Goal: Transaction & Acquisition: Purchase product/service

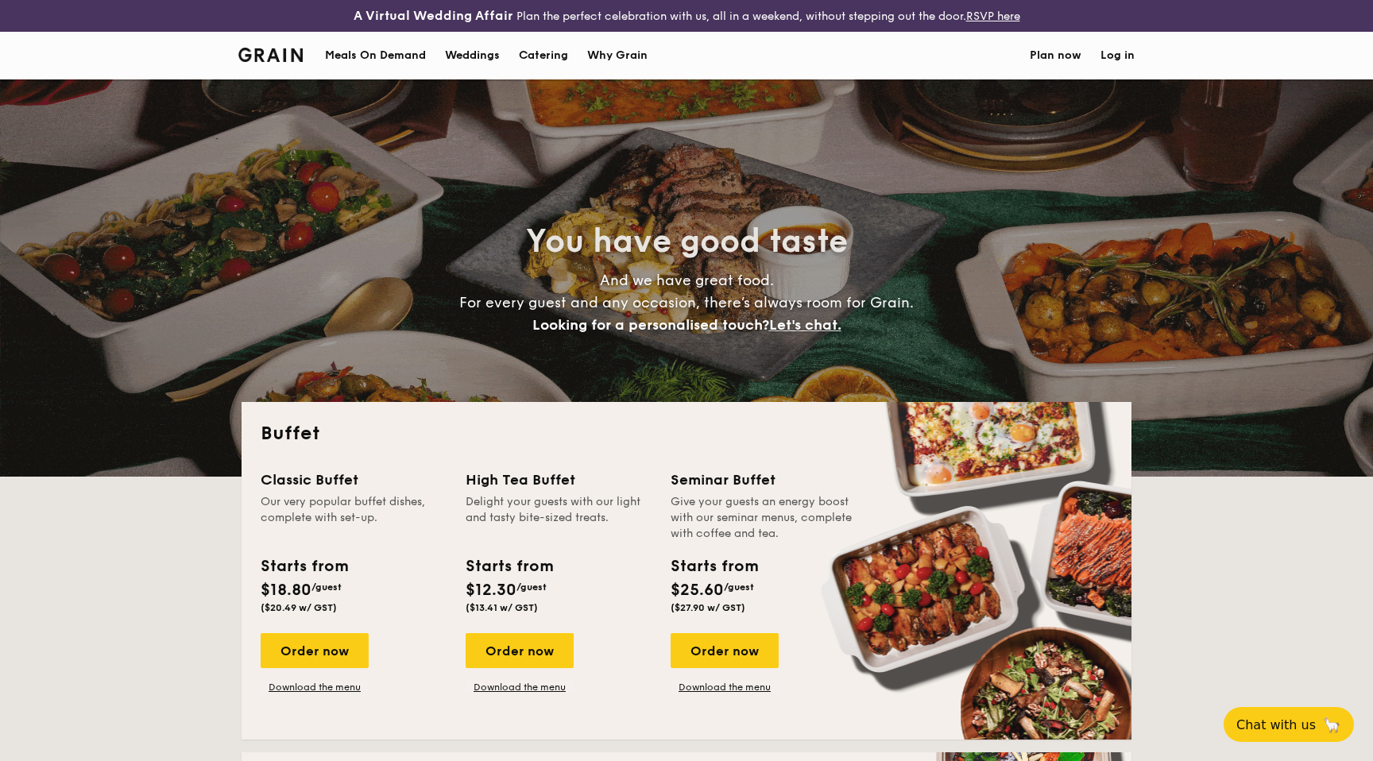
select select
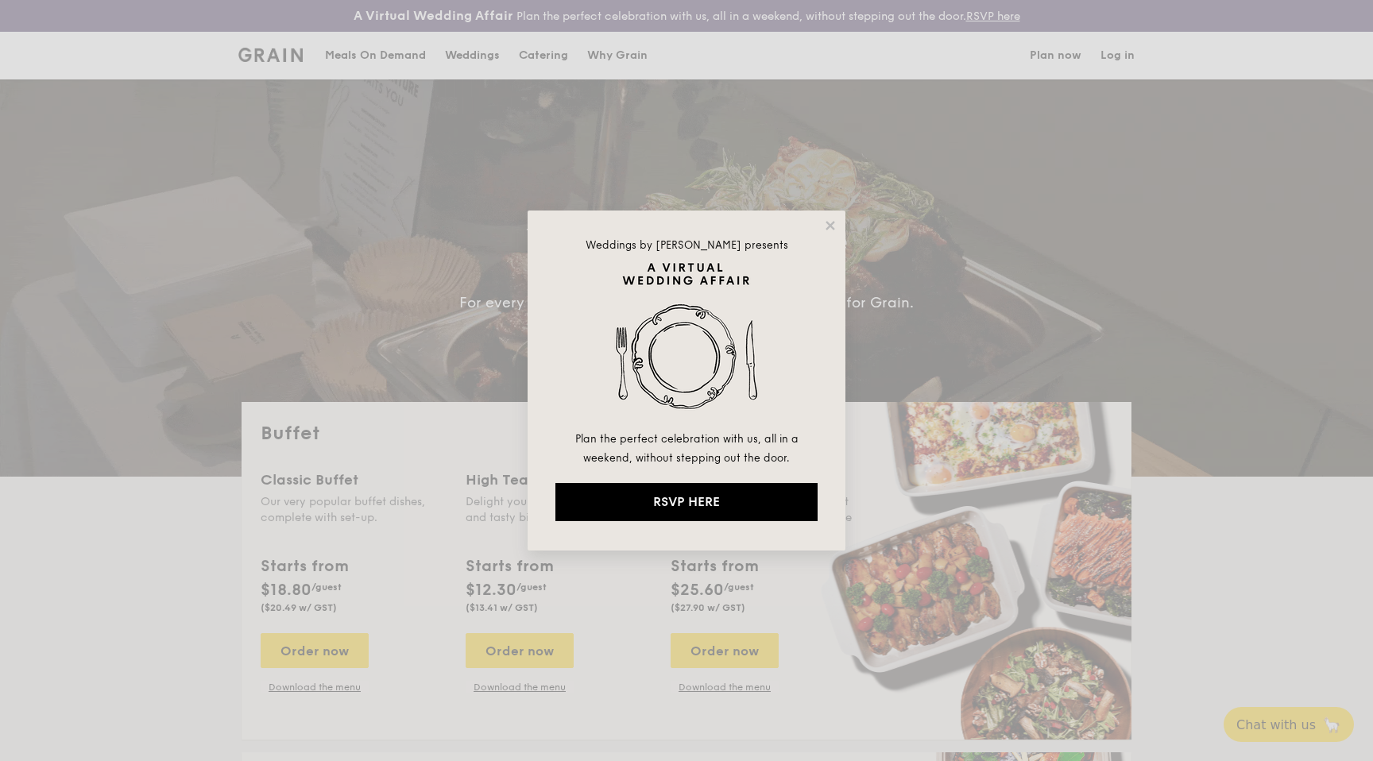
click at [1177, 358] on div "Weddings by [PERSON_NAME] presents Plan the perfect celebration with us, all in…" at bounding box center [686, 380] width 1373 height 761
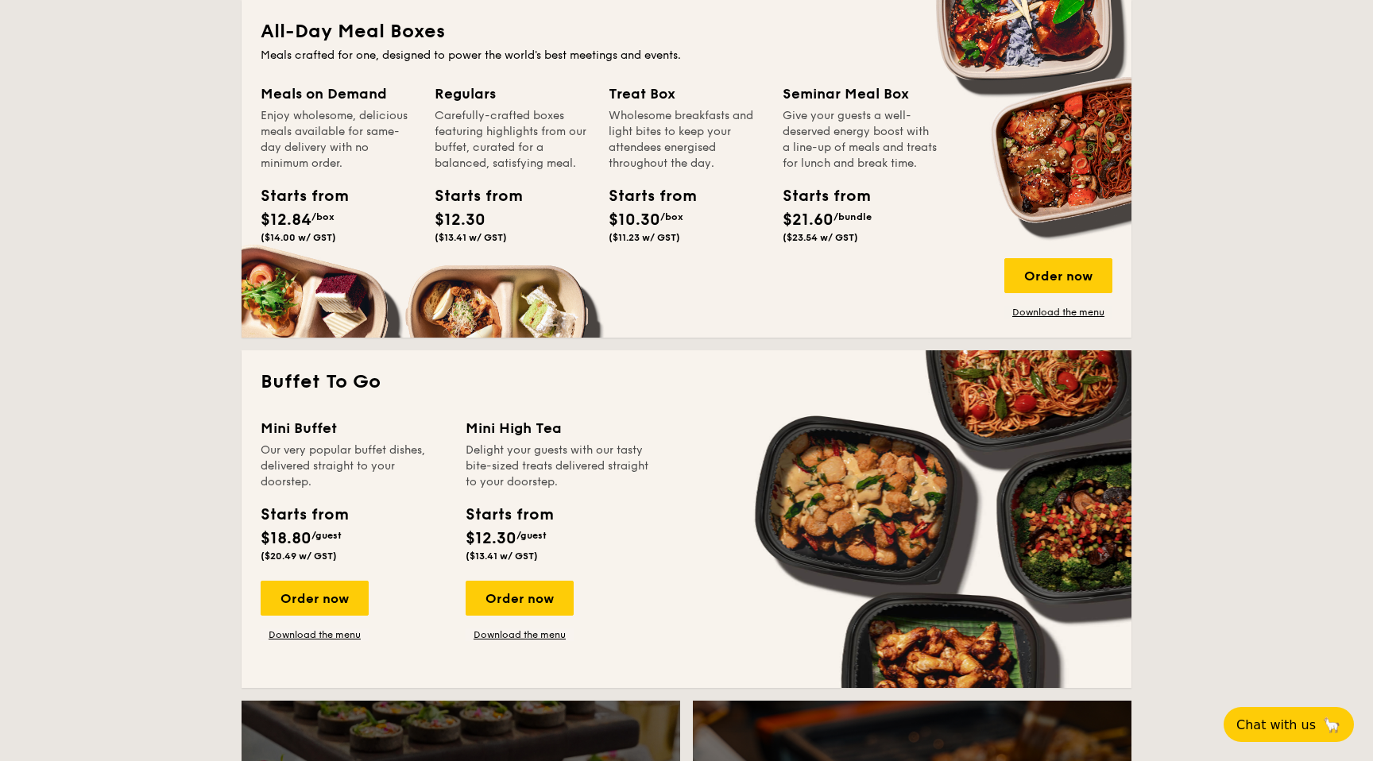
scroll to position [756, 0]
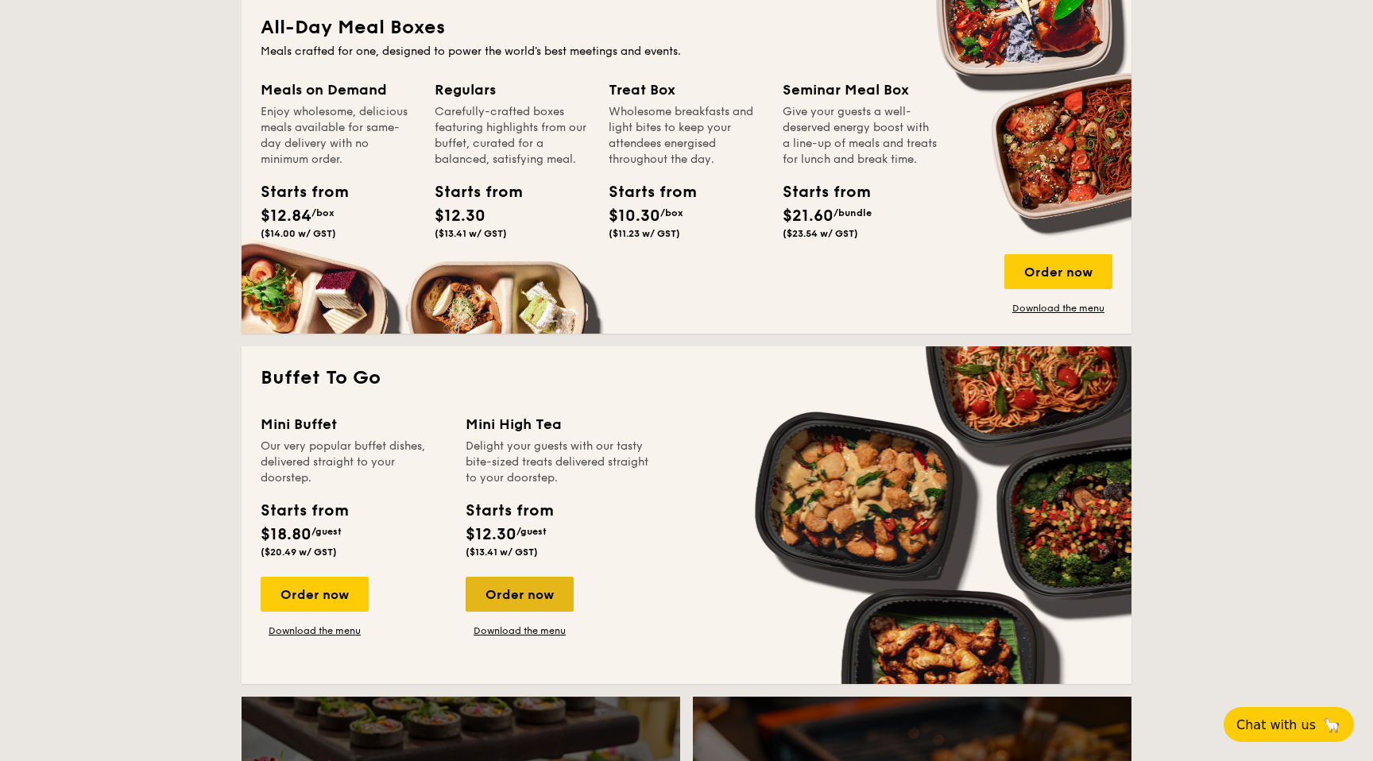
click at [533, 594] on div "Order now" at bounding box center [519, 594] width 108 height 35
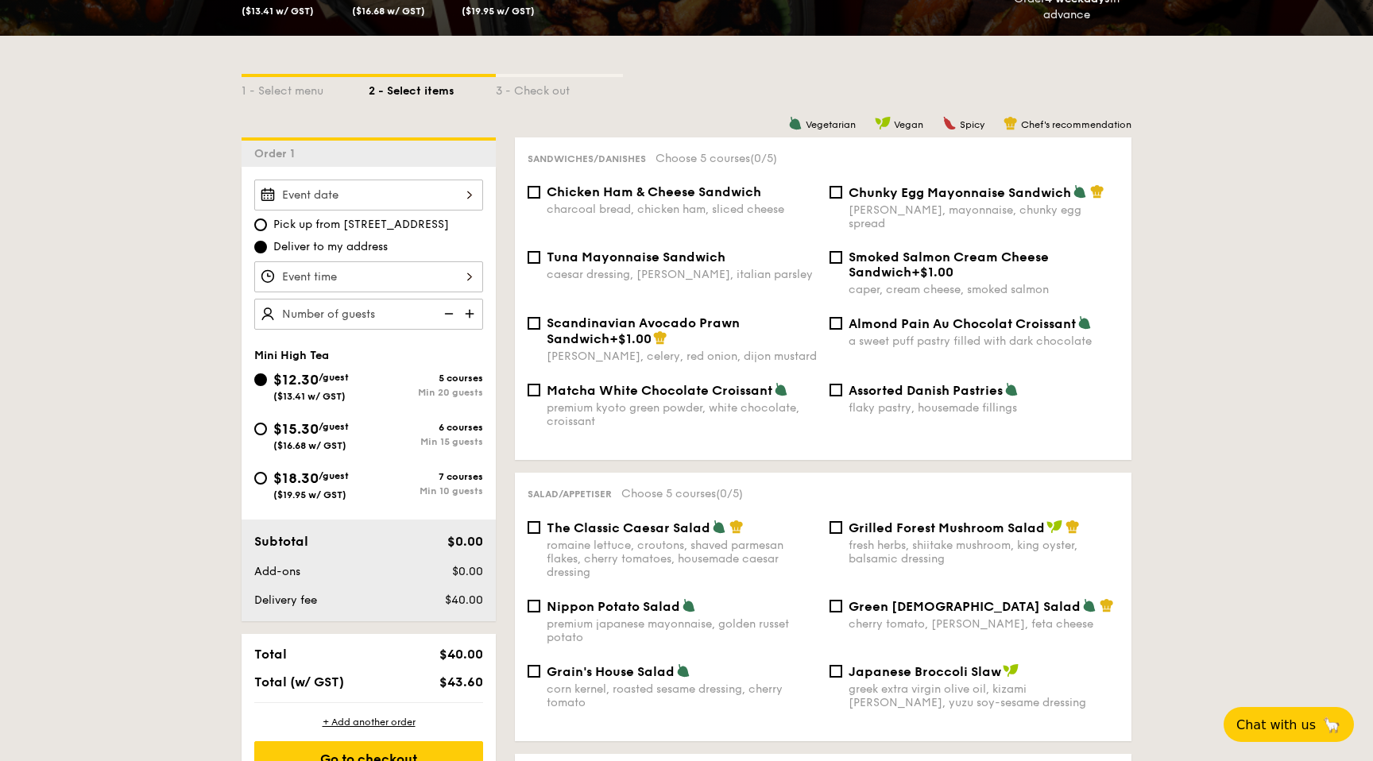
scroll to position [353, 0]
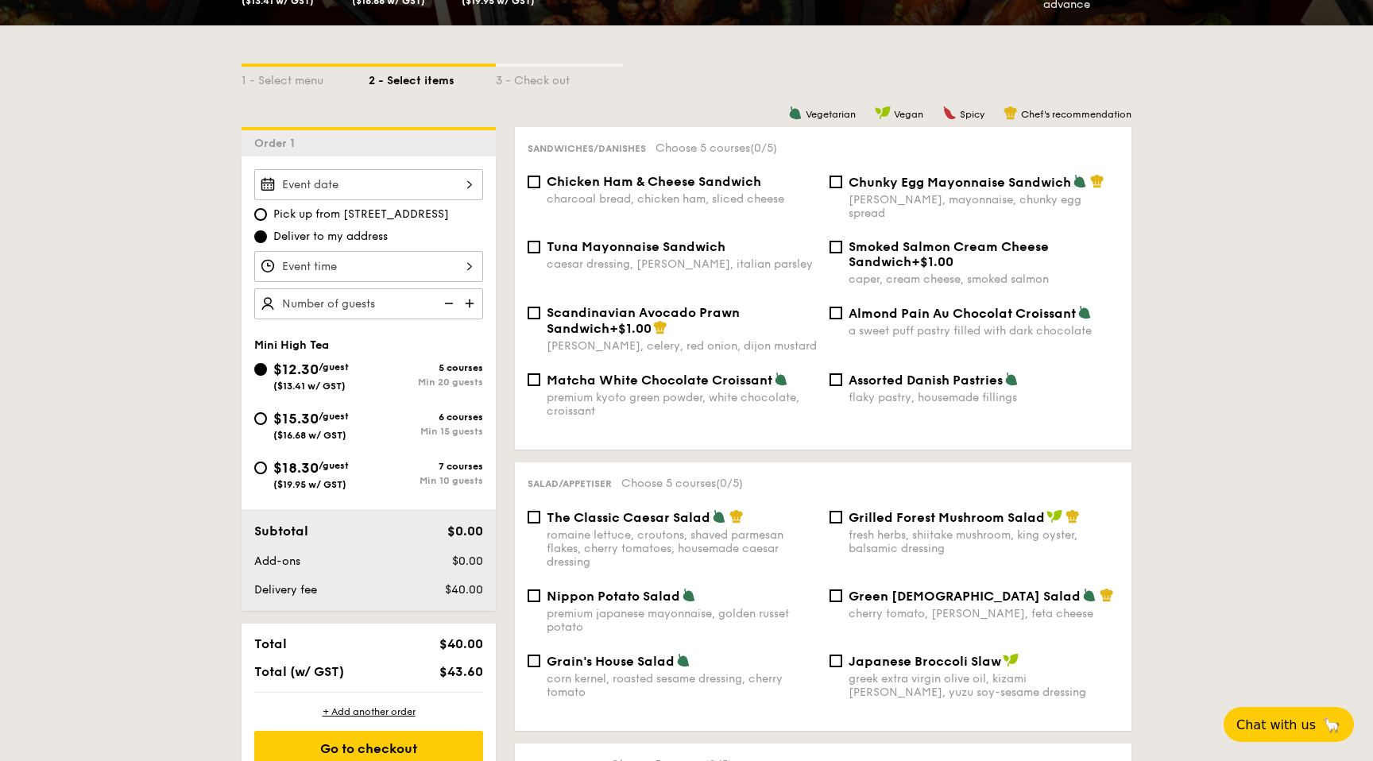
click at [453, 380] on div "Min 20 guests" at bounding box center [426, 381] width 114 height 11
click at [267, 376] on input "$12.30 /guest ($13.41 w/ GST) 5 courses Min 20 guests" at bounding box center [260, 369] width 13 height 13
click at [471, 305] on img at bounding box center [471, 303] width 24 height 30
type input "20 guests"
click at [454, 273] on div at bounding box center [368, 266] width 229 height 31
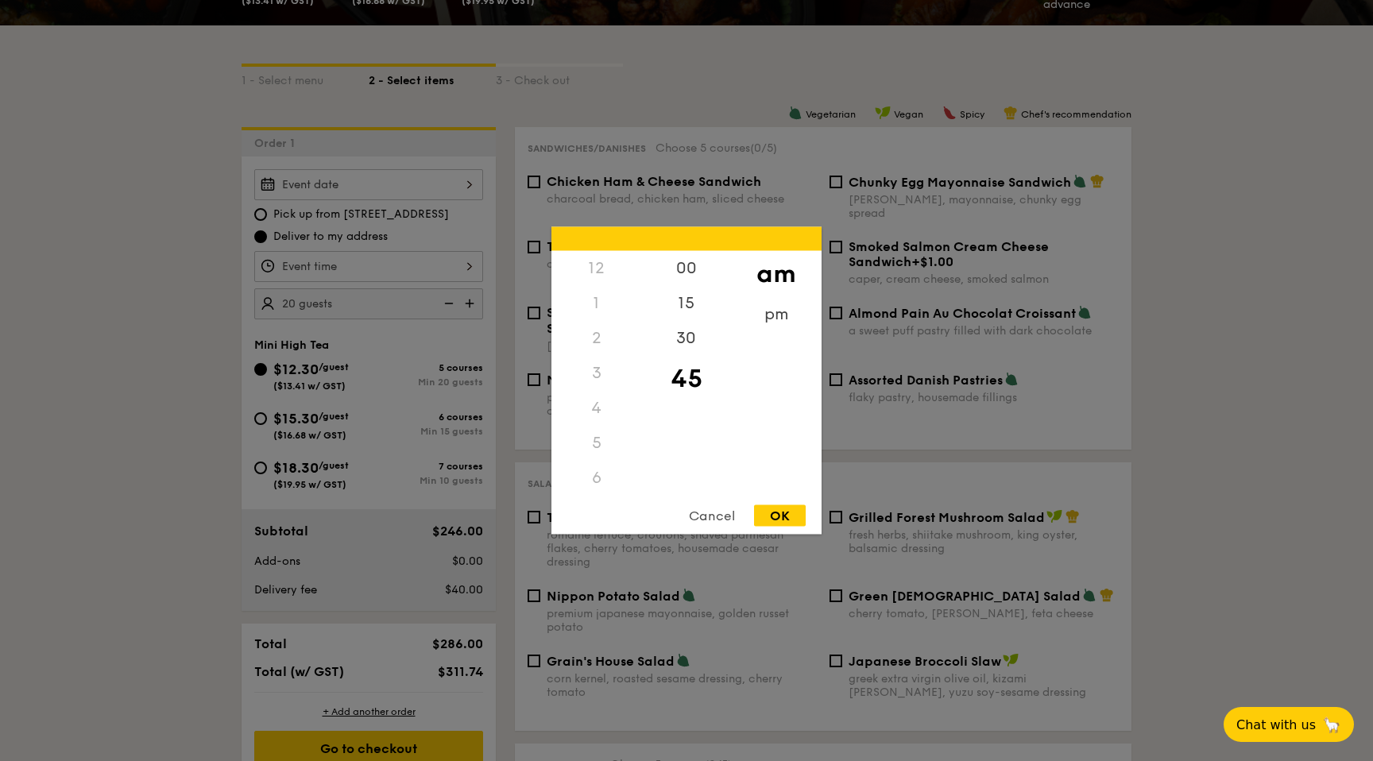
scroll to position [175, 0]
click at [773, 315] on div "pm" at bounding box center [776, 320] width 90 height 46
drag, startPoint x: 595, startPoint y: 276, endPoint x: 595, endPoint y: 444, distance: 168.4
click at [595, 444] on div "12 1 2 3 4 5 6 7 8 9 10 11" at bounding box center [596, 372] width 90 height 242
click at [593, 272] on div "5" at bounding box center [596, 268] width 90 height 35
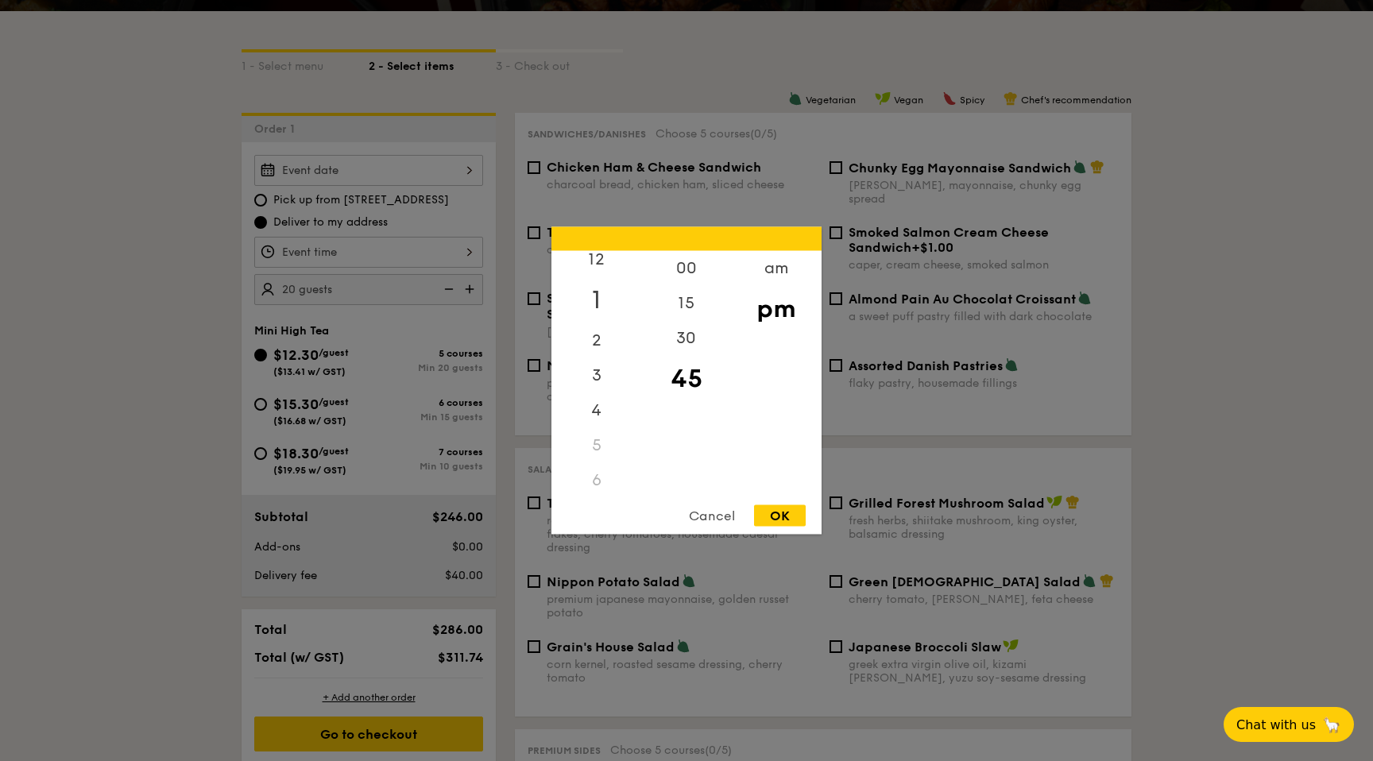
scroll to position [7, 0]
click at [597, 295] on div "1" at bounding box center [596, 302] width 90 height 46
click at [690, 339] on div "30" at bounding box center [686, 344] width 90 height 46
click at [784, 508] on div "OK" at bounding box center [780, 515] width 52 height 21
type input "1:30PM"
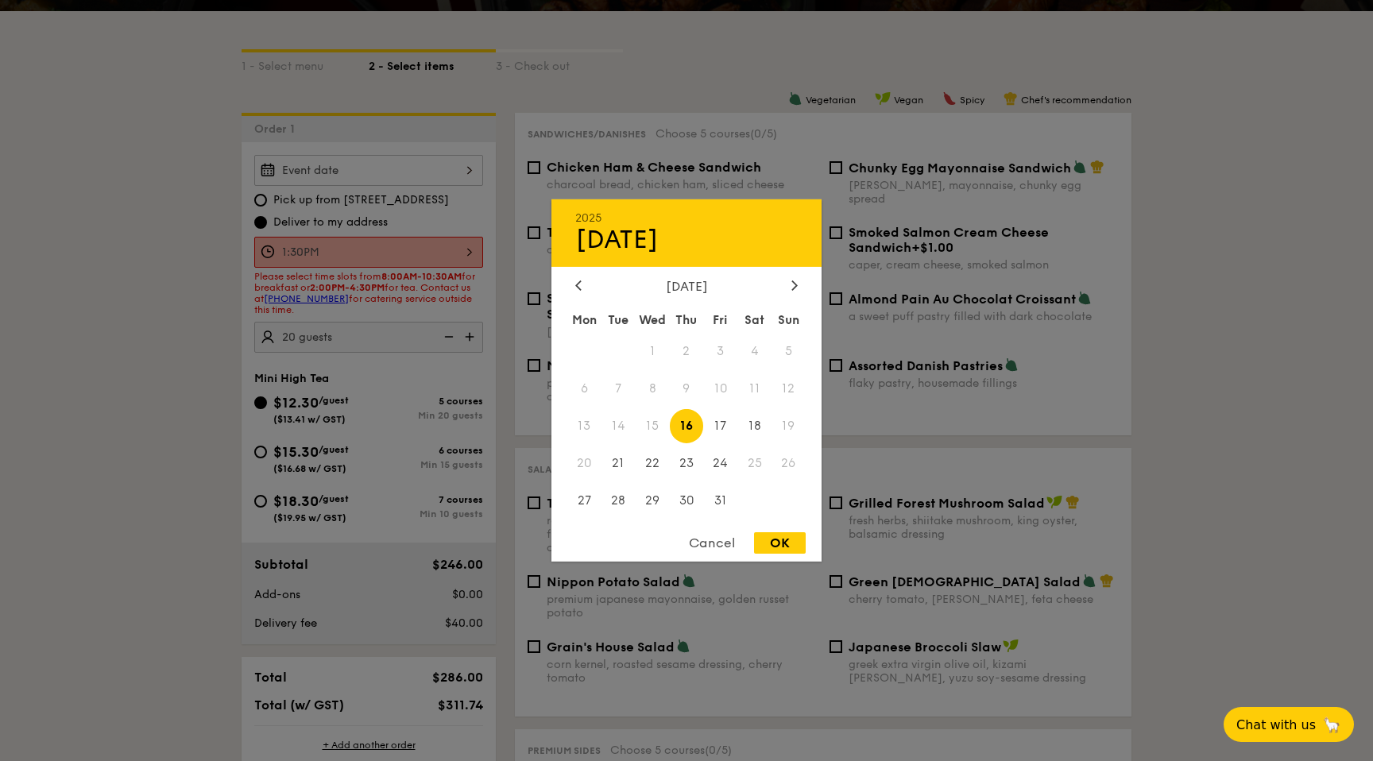
click at [416, 179] on div "2025 Oct 16 October 2025 Mon Tue Wed Thu Fri Sat Sun 1 2 3 4 5 6 7 8 9 10 11 12…" at bounding box center [368, 170] width 229 height 31
click at [793, 281] on icon at bounding box center [794, 285] width 6 height 10
click at [759, 387] on span "8" at bounding box center [754, 389] width 34 height 34
click at [782, 547] on div "OK" at bounding box center [780, 542] width 52 height 21
type input "[DATE]"
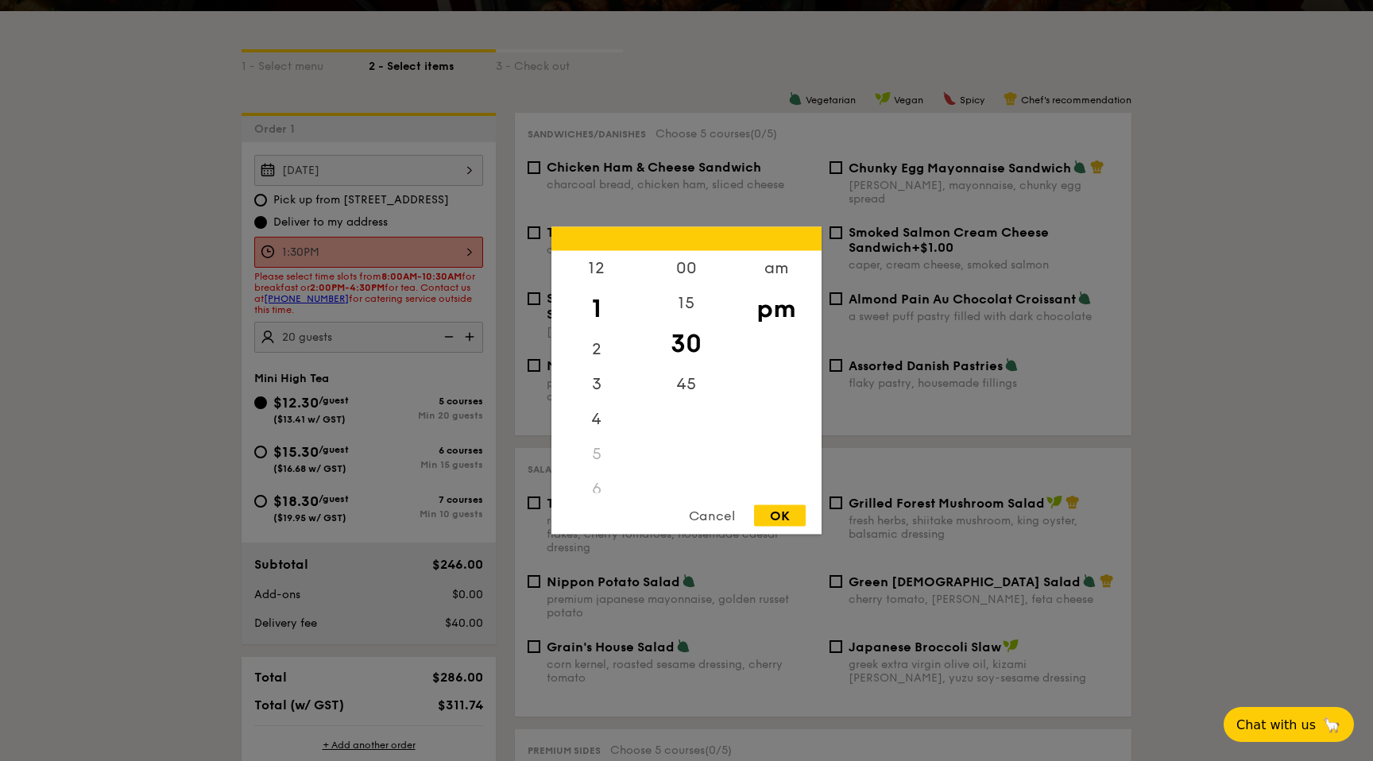
click at [371, 253] on div "1:30PM 12 1 2 3 4 5 6 7 8 9 10 11 00 15 30 45 am pm Cancel OK" at bounding box center [368, 252] width 229 height 31
click at [599, 349] on div "2" at bounding box center [596, 355] width 90 height 46
click at [678, 281] on div "00" at bounding box center [686, 274] width 90 height 46
click at [782, 516] on div "OK" at bounding box center [780, 515] width 52 height 21
type input "2:00PM"
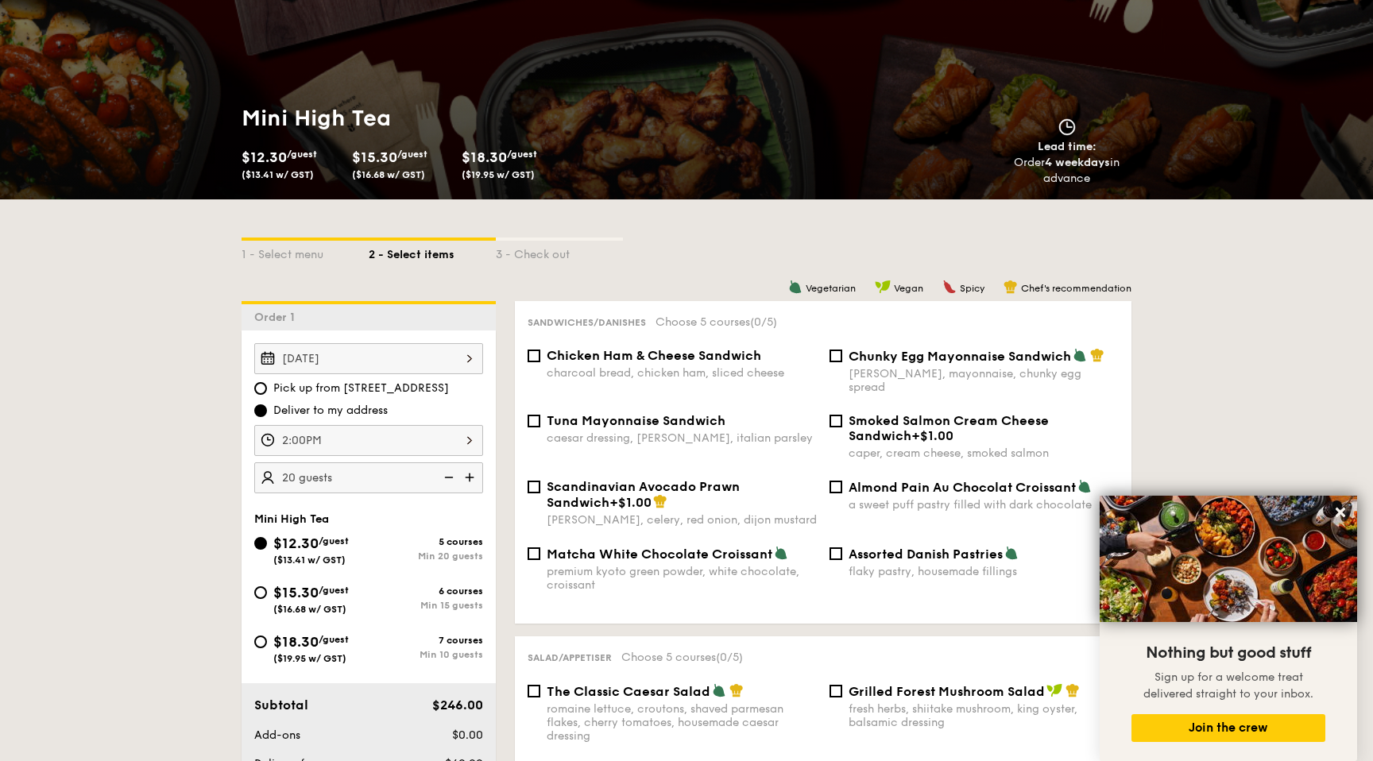
scroll to position [257, 0]
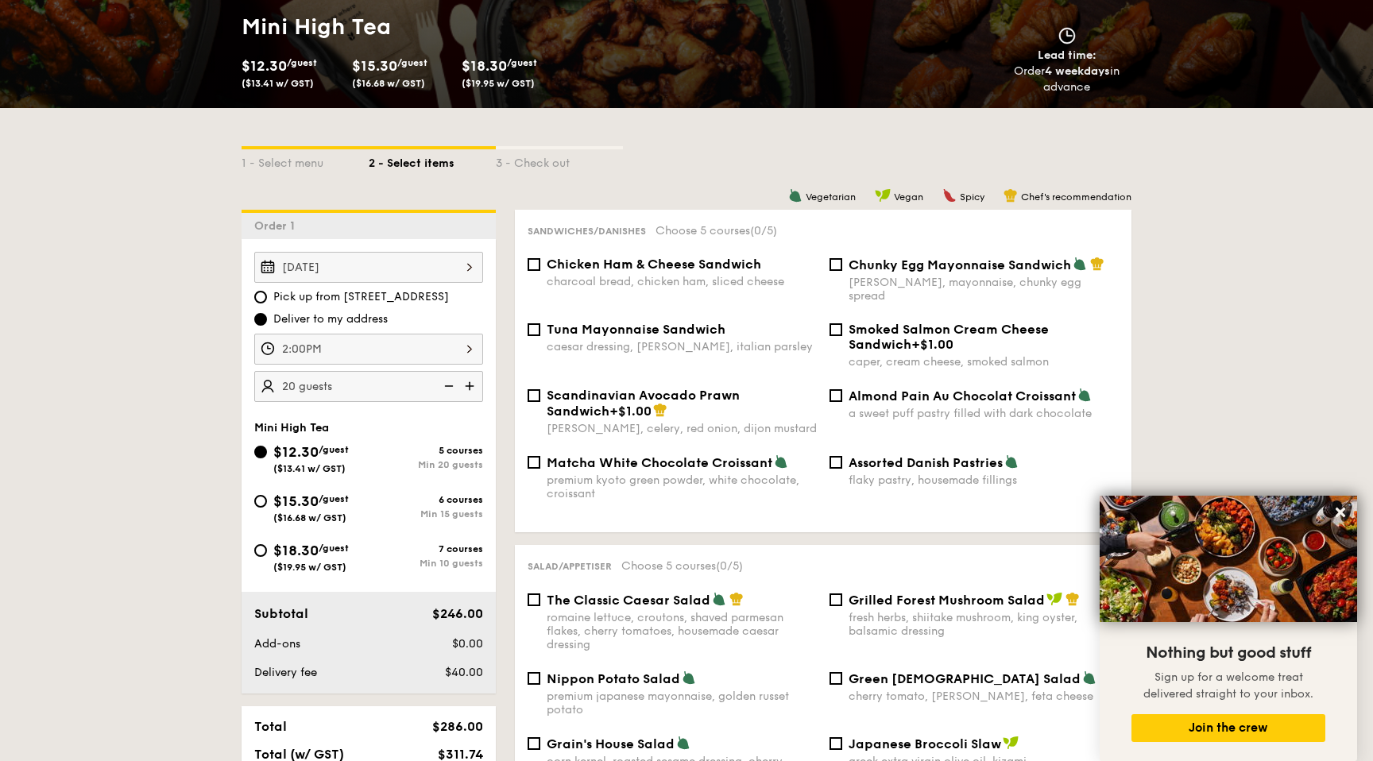
scroll to position [272, 0]
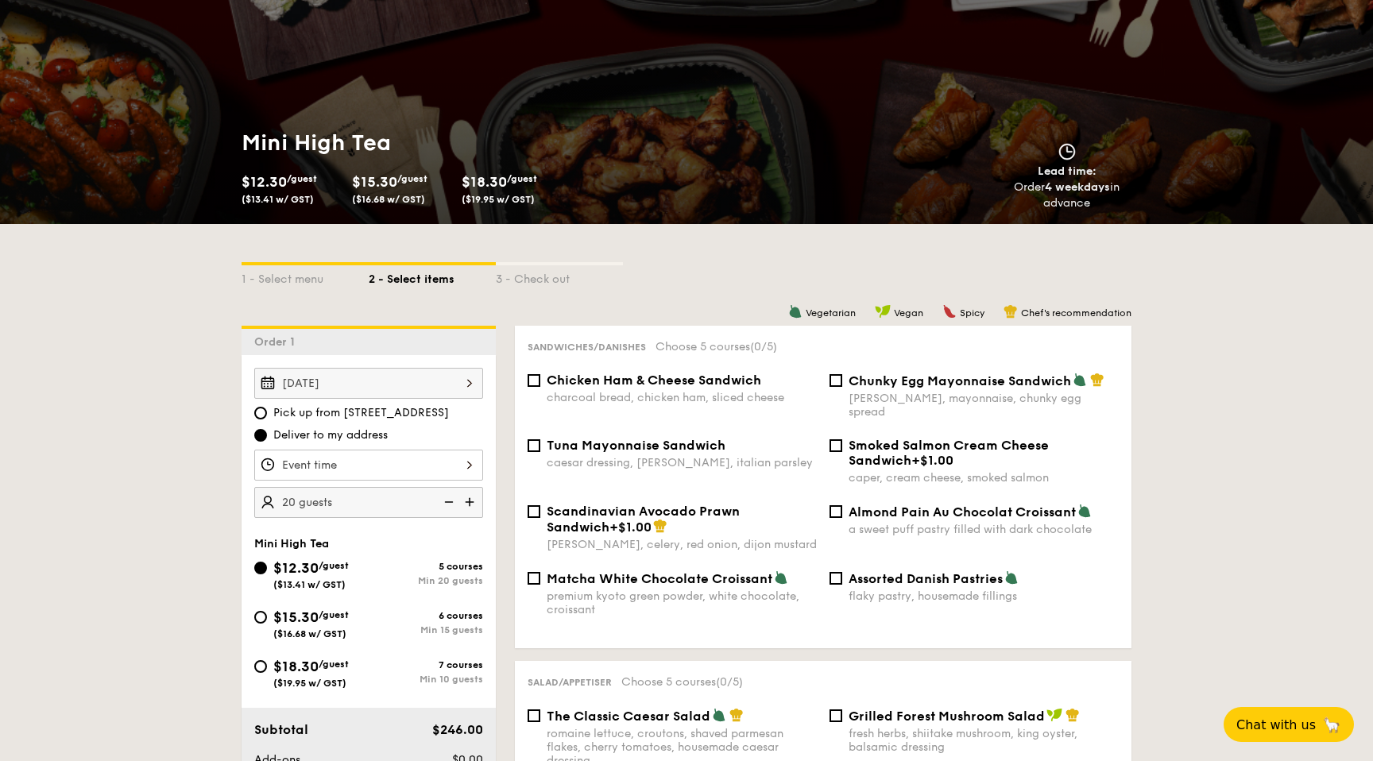
scroll to position [195, 0]
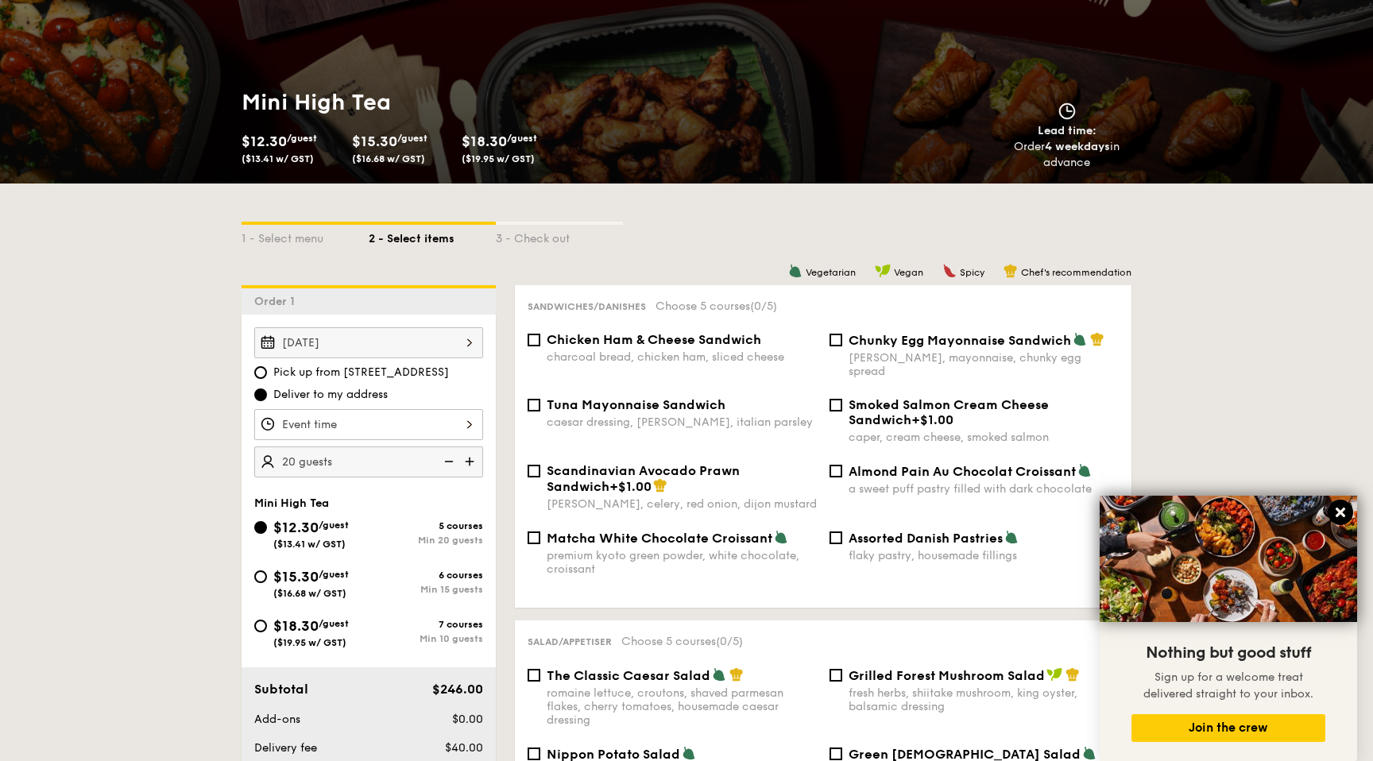
click at [1345, 514] on icon at bounding box center [1340, 512] width 14 height 14
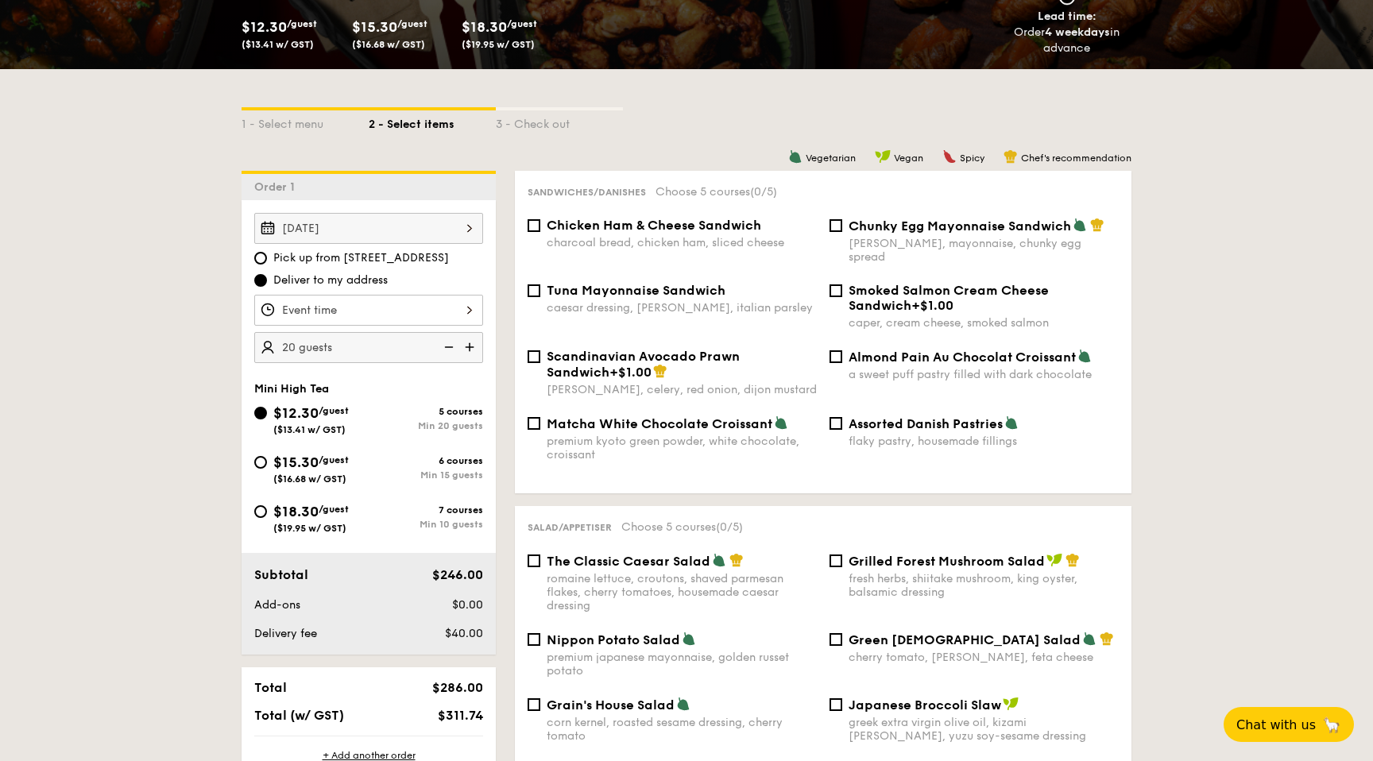
scroll to position [396, 0]
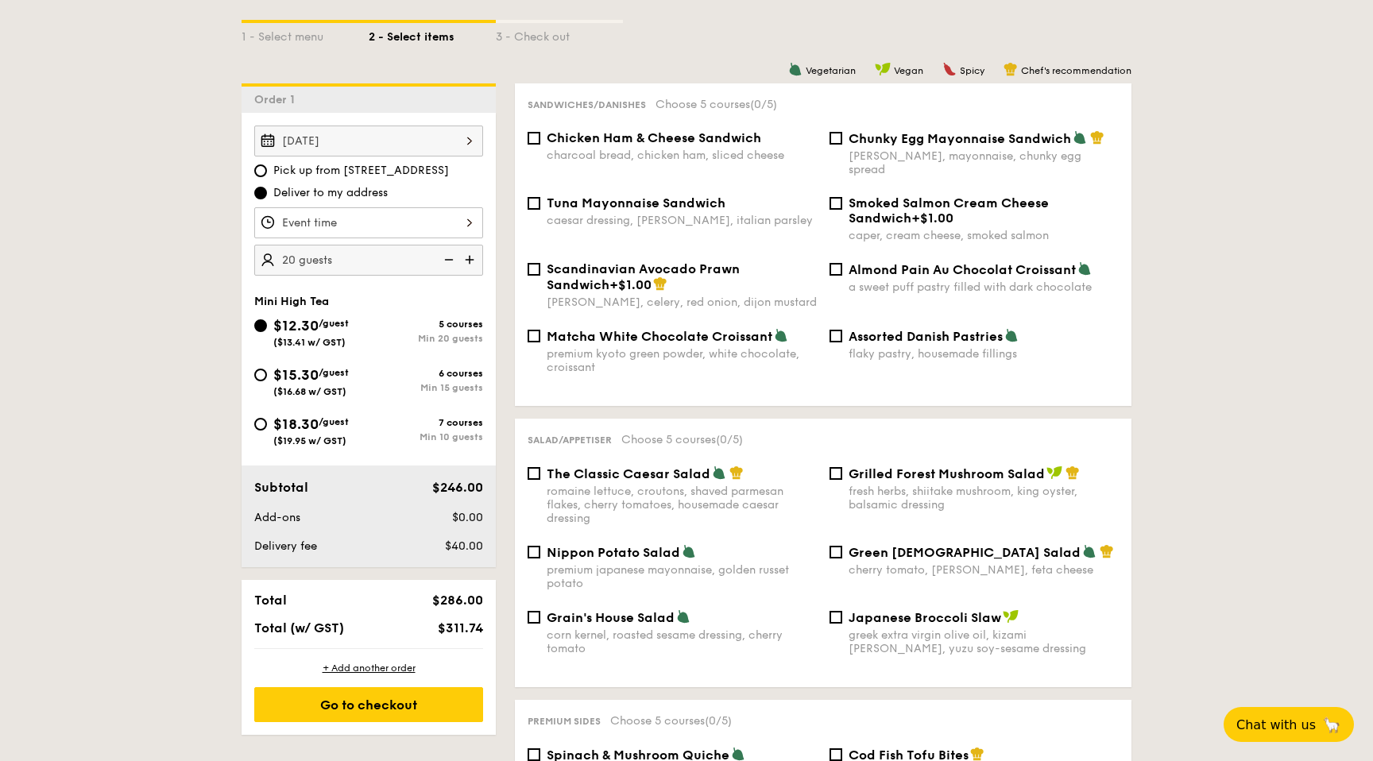
click at [716, 329] on span "Matcha White Chocolate Croissant" at bounding box center [659, 336] width 226 height 15
click at [540, 330] on input "Matcha White Chocolate Croissant premium kyoto green powder, white chocolate, c…" at bounding box center [533, 336] width 13 height 13
checkbox input "true"
click at [841, 139] on input "Chunky Egg Mayonnaise Sandwich dijon mustard, mayonnaise, chunky egg spread" at bounding box center [835, 138] width 13 height 13
checkbox input "true"
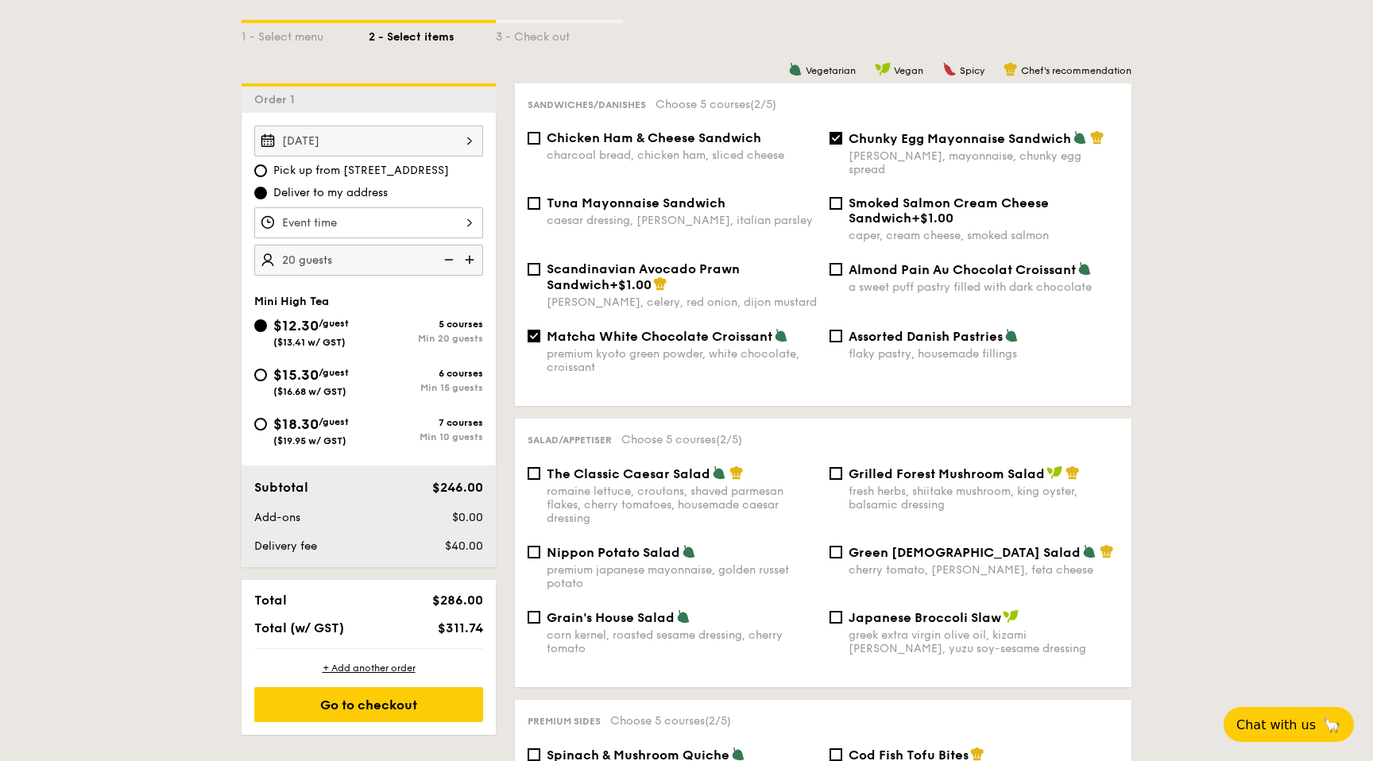
click at [698, 138] on span "Chicken Ham & Cheese Sandwich" at bounding box center [653, 137] width 214 height 15
click at [540, 138] on input "Chicken Ham & Cheese Sandwich charcoal bread, chicken ham, sliced cheese" at bounding box center [533, 138] width 13 height 13
checkbox input "true"
click at [668, 196] on span "Tuna Mayonnaise Sandwich" at bounding box center [635, 202] width 179 height 15
click at [540, 197] on input "Tuna Mayonnaise Sandwich caesar dressing, [GEOGRAPHIC_DATA], italian parsley" at bounding box center [533, 203] width 13 height 13
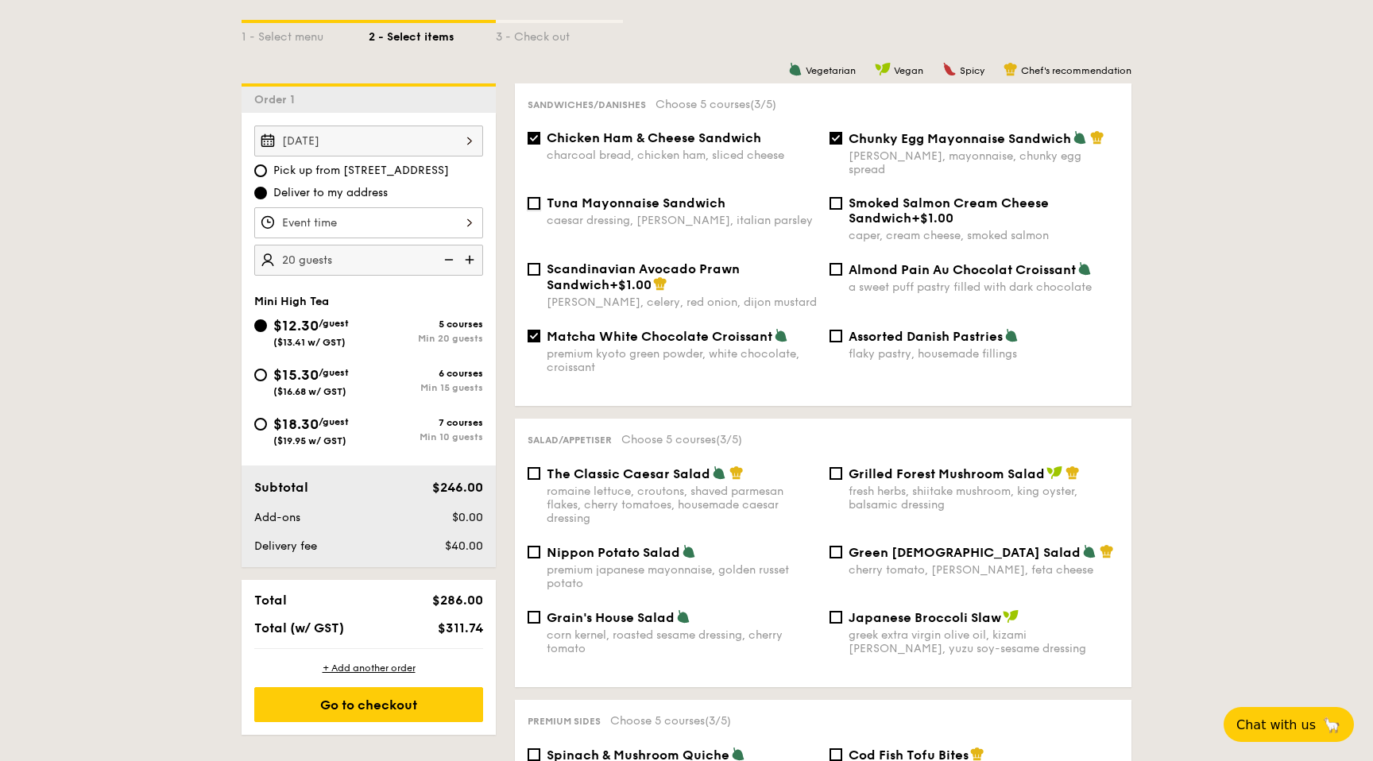
checkbox input "true"
click at [840, 263] on input "Almond Pain Au Chocolat Croissant a sweet puff pastry filled with dark chocolate" at bounding box center [835, 269] width 13 height 13
checkbox input "true"
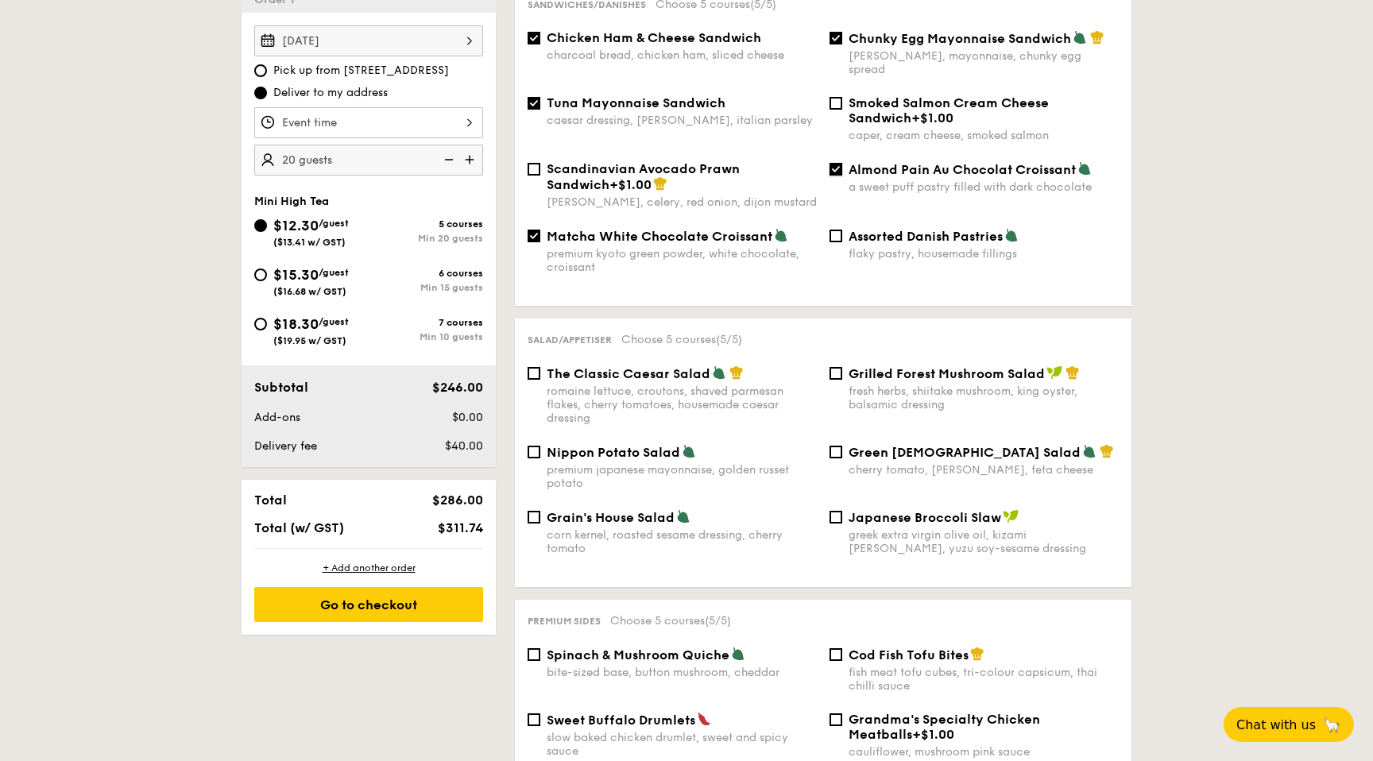
scroll to position [500, 0]
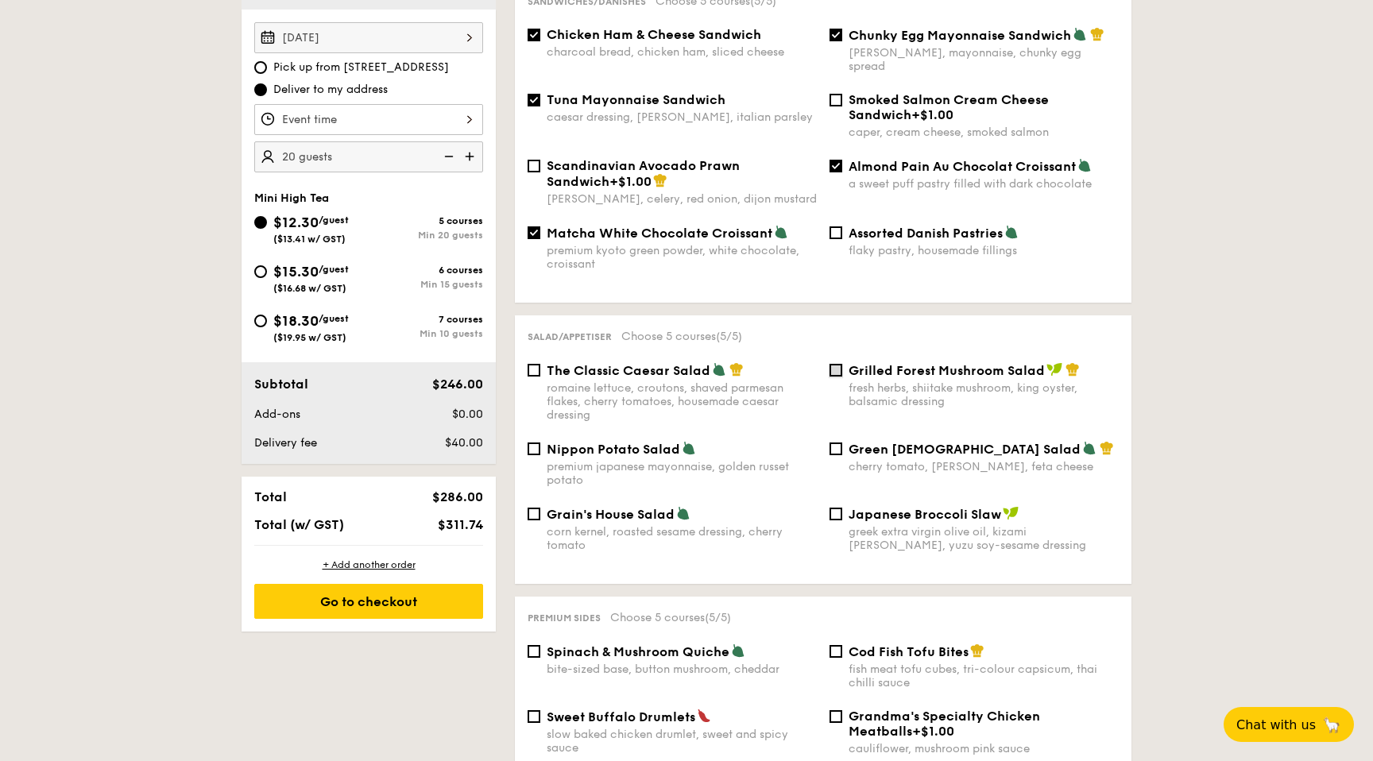
click at [838, 364] on input "Grilled Forest Mushroom Salad fresh herbs, shiitake mushroom, king oyster, bals…" at bounding box center [835, 370] width 13 height 13
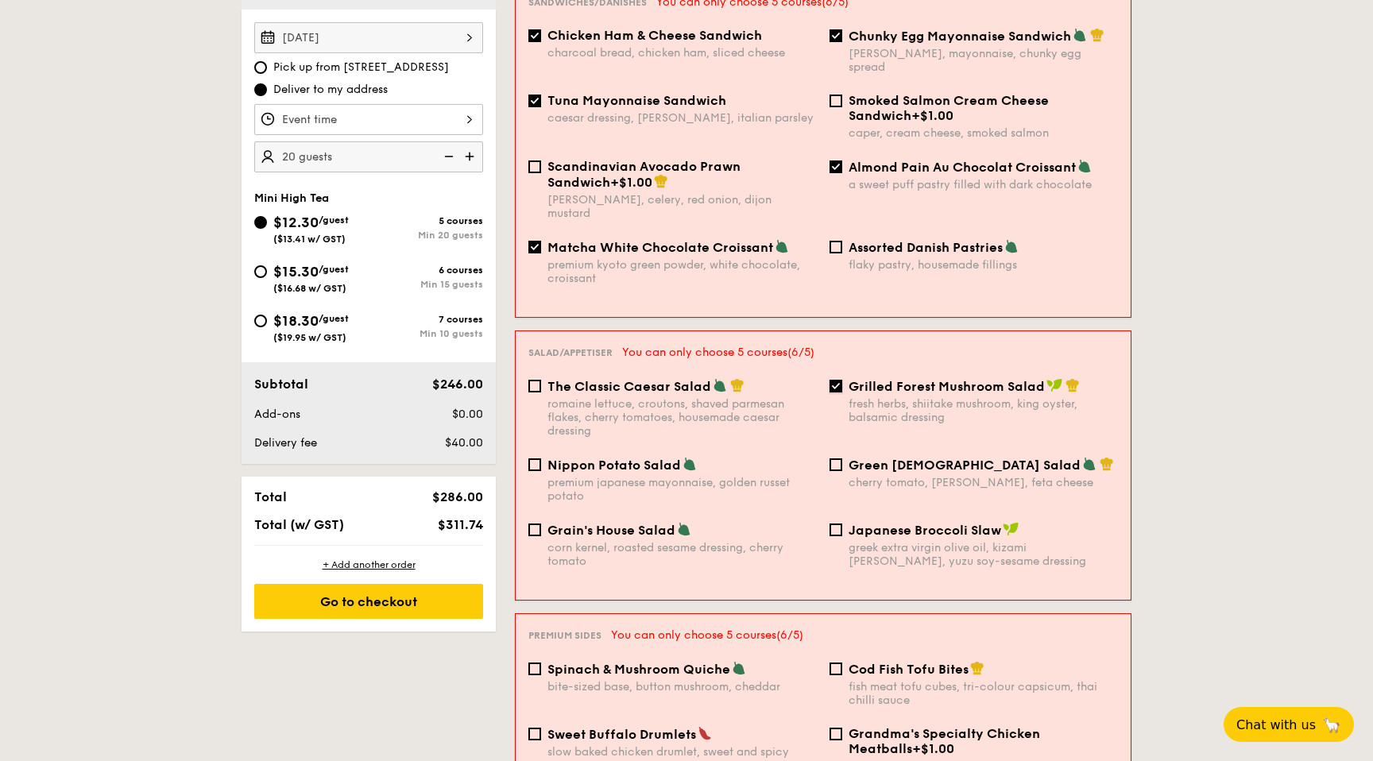
click at [837, 380] on input "Grilled Forest Mushroom Salad fresh herbs, shiitake mushroom, king oyster, bals…" at bounding box center [835, 386] width 13 height 13
checkbox input "false"
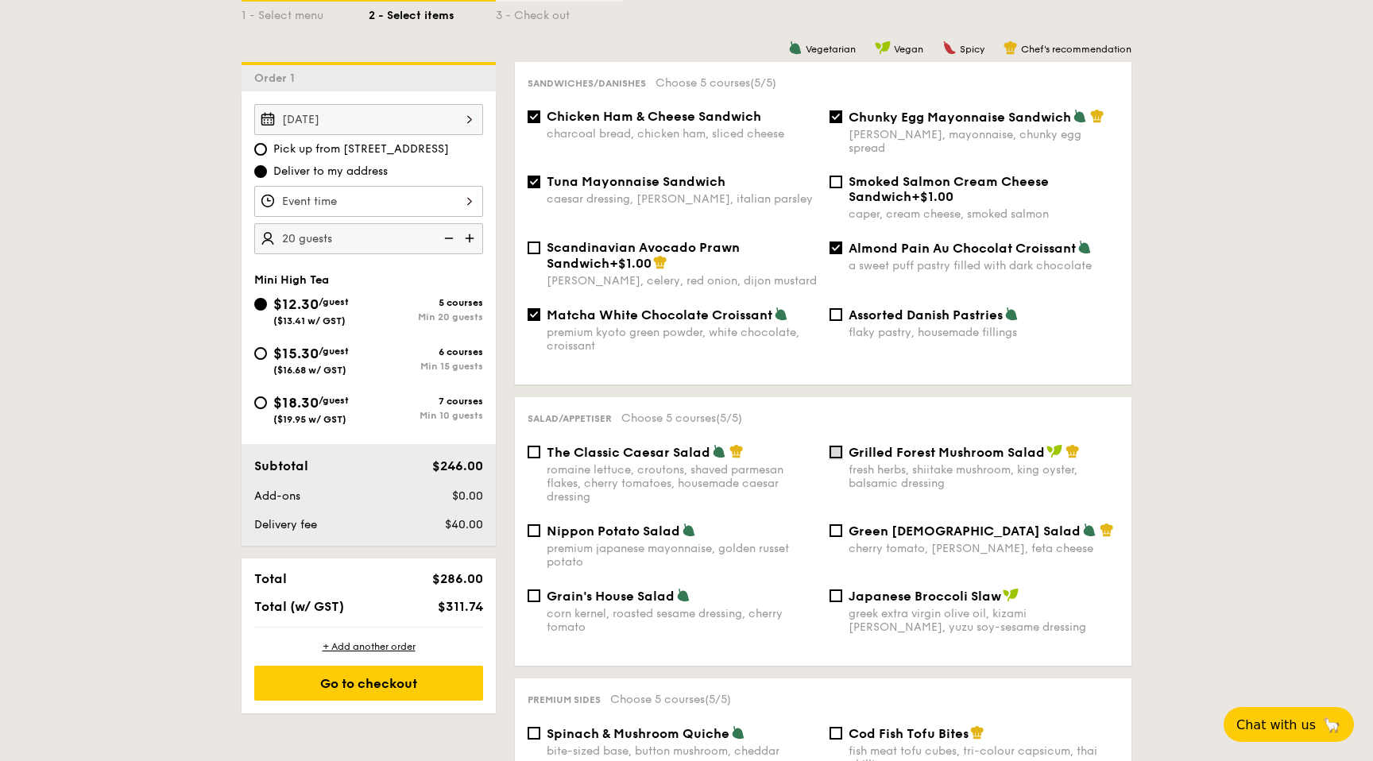
scroll to position [415, 0]
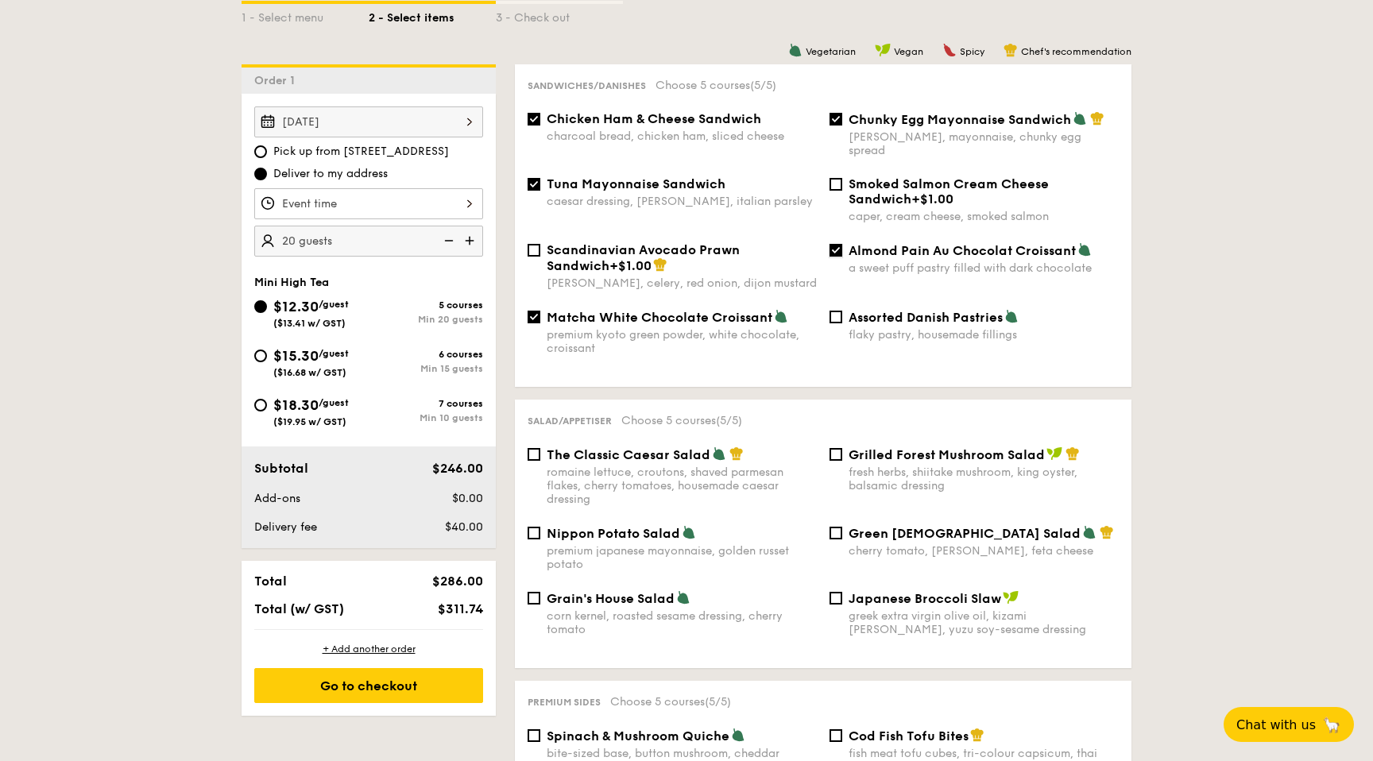
click at [840, 244] on input "Almond Pain Au Chocolat Croissant a sweet puff pastry filled with dark chocolate" at bounding box center [835, 250] width 13 height 13
checkbox input "false"
click at [838, 120] on input "Chunky Egg Mayonnaise Sandwich dijon mustard, mayonnaise, chunky egg spread" at bounding box center [835, 119] width 13 height 13
checkbox input "false"
click at [535, 178] on input "Tuna Mayonnaise Sandwich caesar dressing, [GEOGRAPHIC_DATA], italian parsley" at bounding box center [533, 184] width 13 height 13
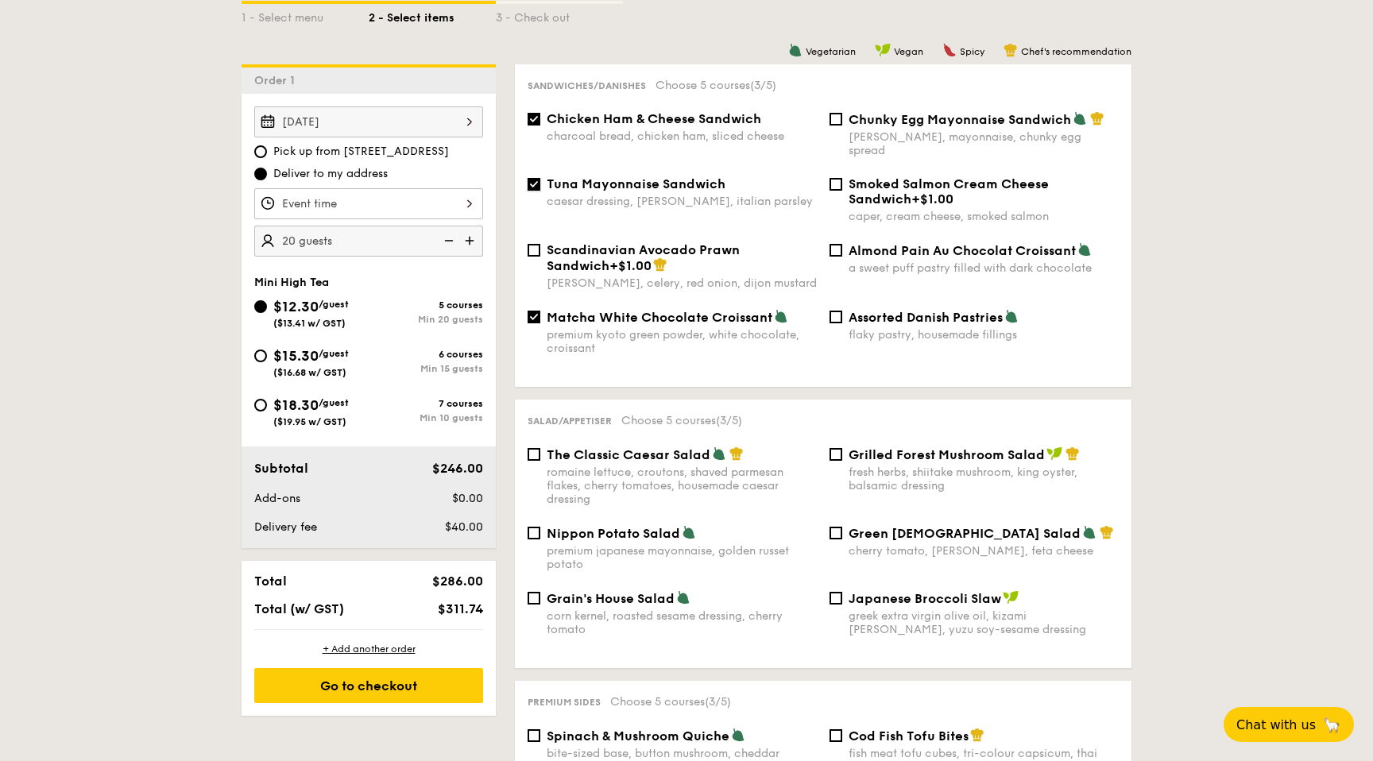
checkbox input "false"
click at [532, 311] on input "Matcha White Chocolate Croissant premium kyoto green powder, white chocolate, c…" at bounding box center [533, 317] width 13 height 13
checkbox input "false"
click at [538, 115] on input "Chicken Ham & Cheese Sandwich charcoal bread, chicken ham, sliced cheese" at bounding box center [533, 119] width 13 height 13
click at [534, 118] on input "Chicken Ham & Cheese Sandwich charcoal bread, chicken ham, sliced cheese" at bounding box center [533, 119] width 13 height 13
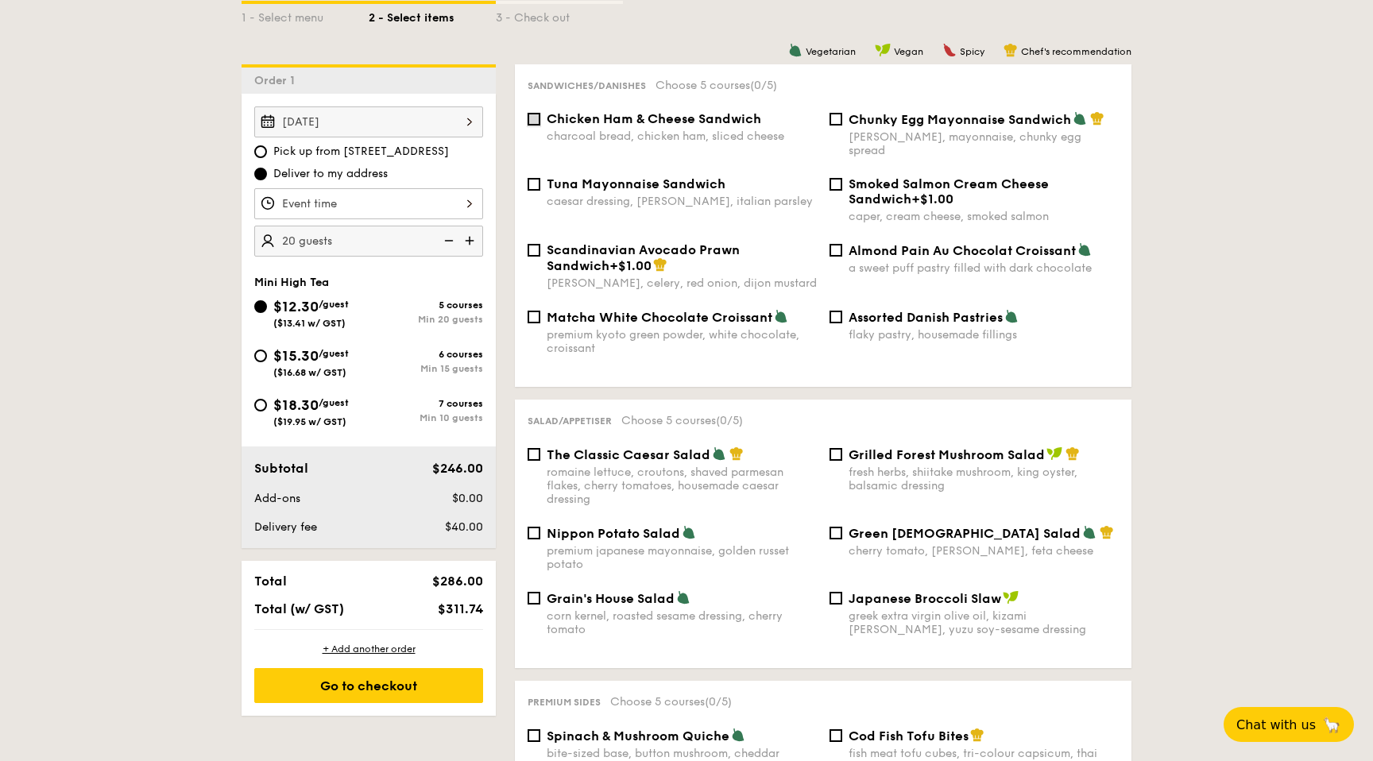
checkbox input "true"
click at [832, 448] on input "Grilled Forest Mushroom Salad fresh herbs, shiitake mushroom, king oyster, bals…" at bounding box center [835, 454] width 13 height 13
checkbox input "true"
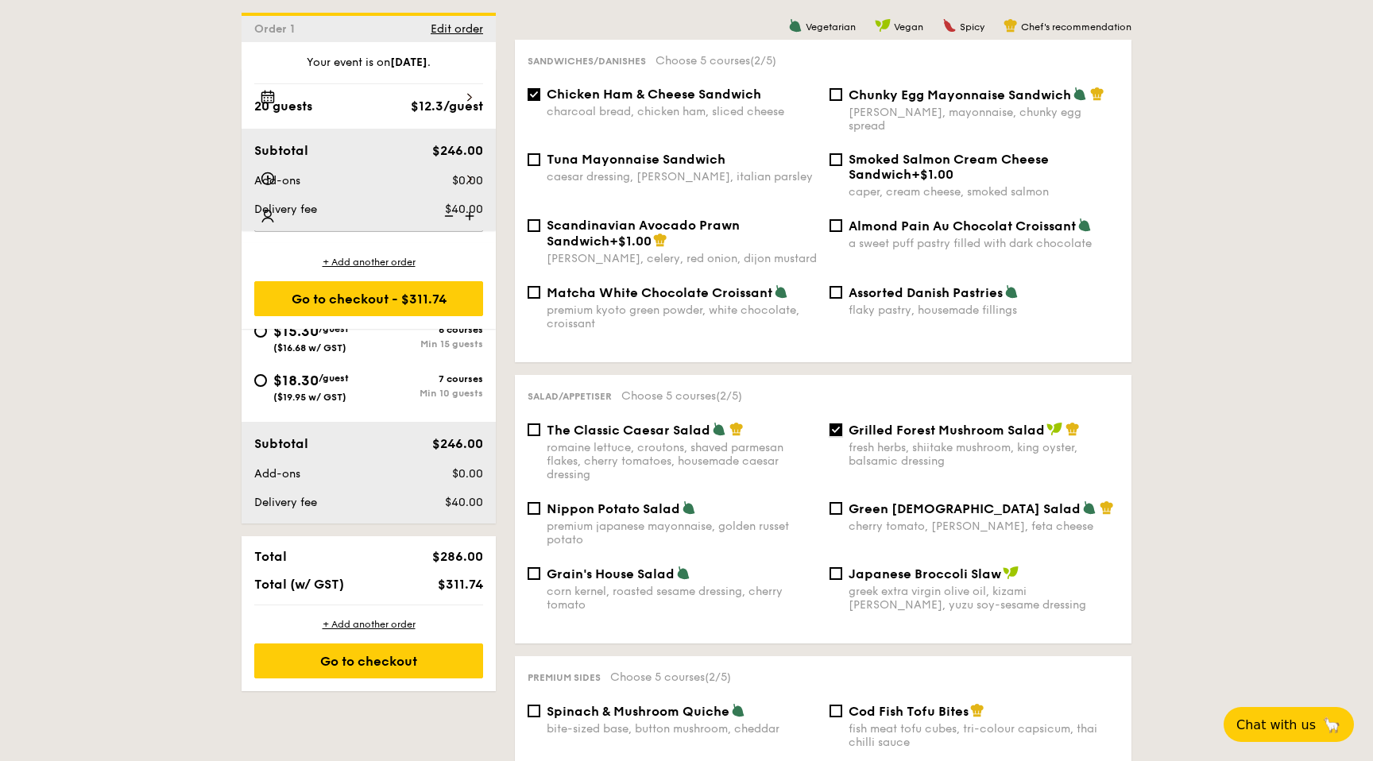
scroll to position [0, 0]
